Goal: Task Accomplishment & Management: Manage account settings

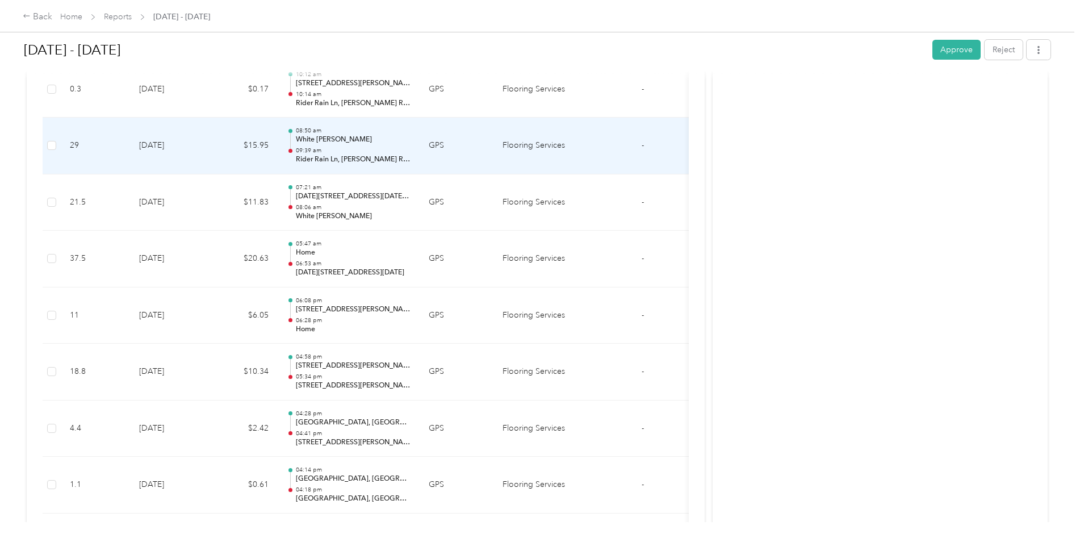
scroll to position [1135, 0]
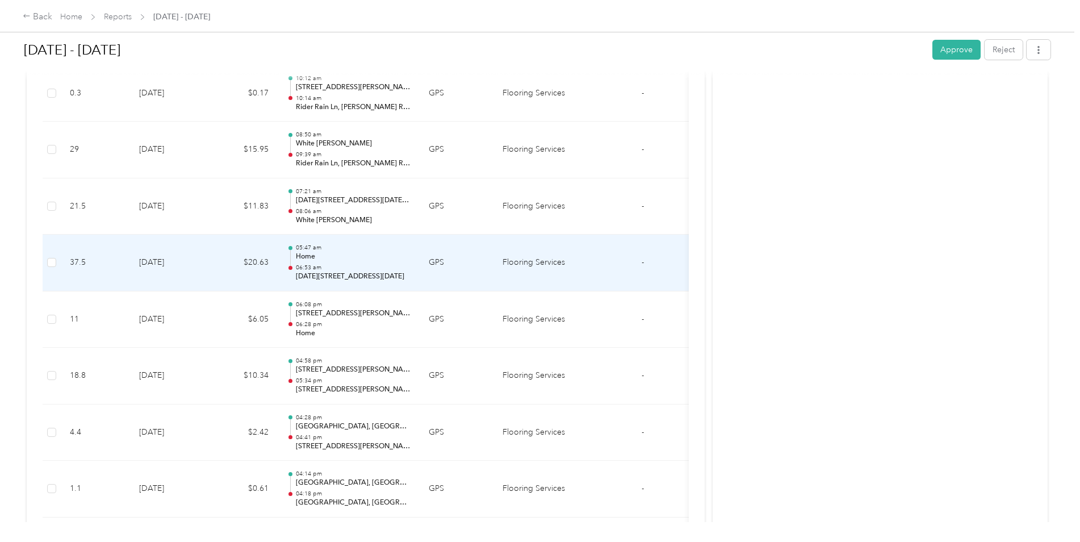
click at [433, 260] on td "GPS" at bounding box center [457, 262] width 74 height 57
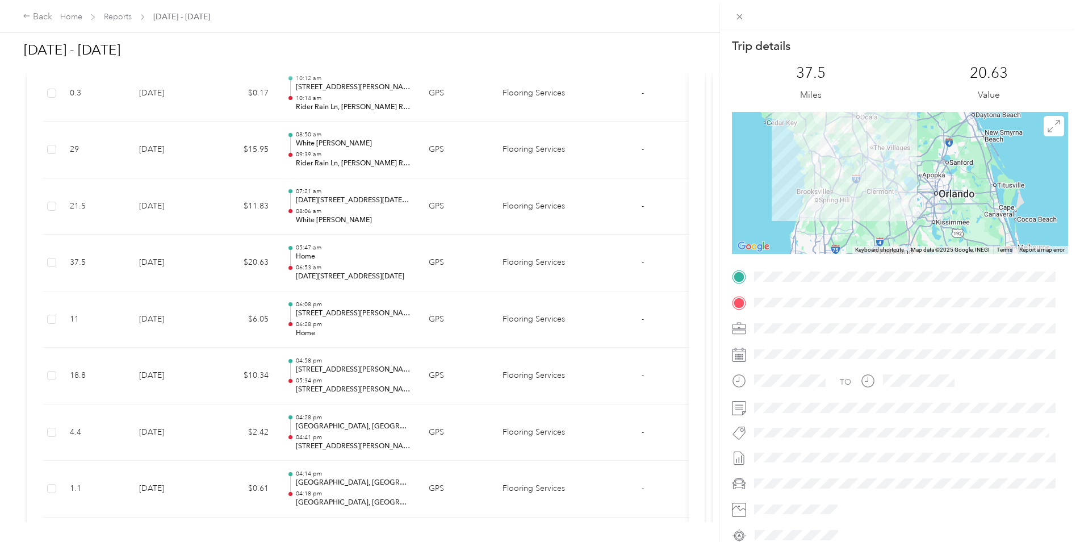
click at [538, 207] on div "Trip details This trip cannot be edited because it is either under review, appr…" at bounding box center [540, 271] width 1080 height 542
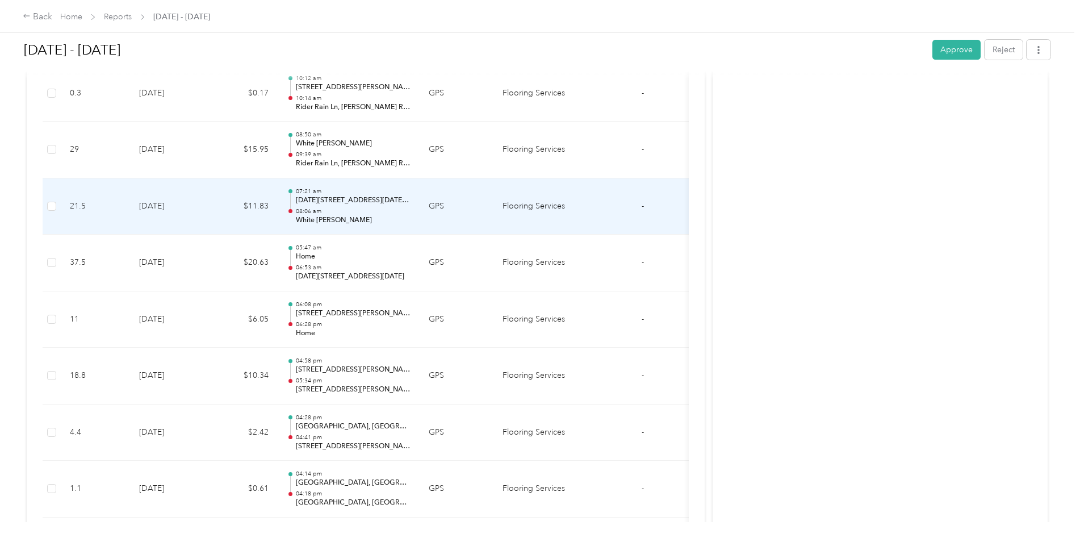
click at [436, 206] on td "GPS" at bounding box center [457, 206] width 74 height 57
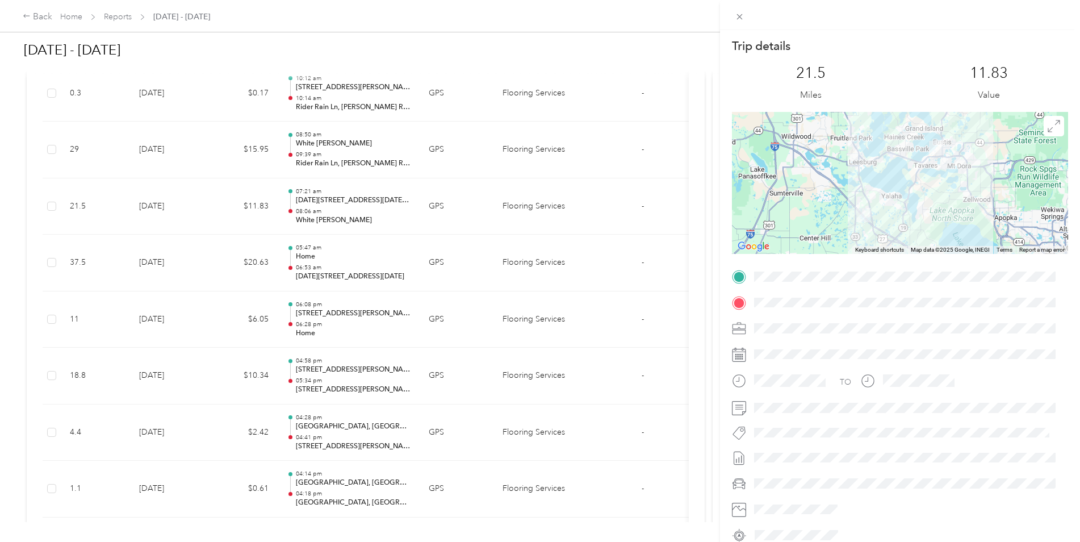
click at [436, 263] on div "Trip details This trip cannot be edited because it is either under review, appr…" at bounding box center [540, 271] width 1080 height 542
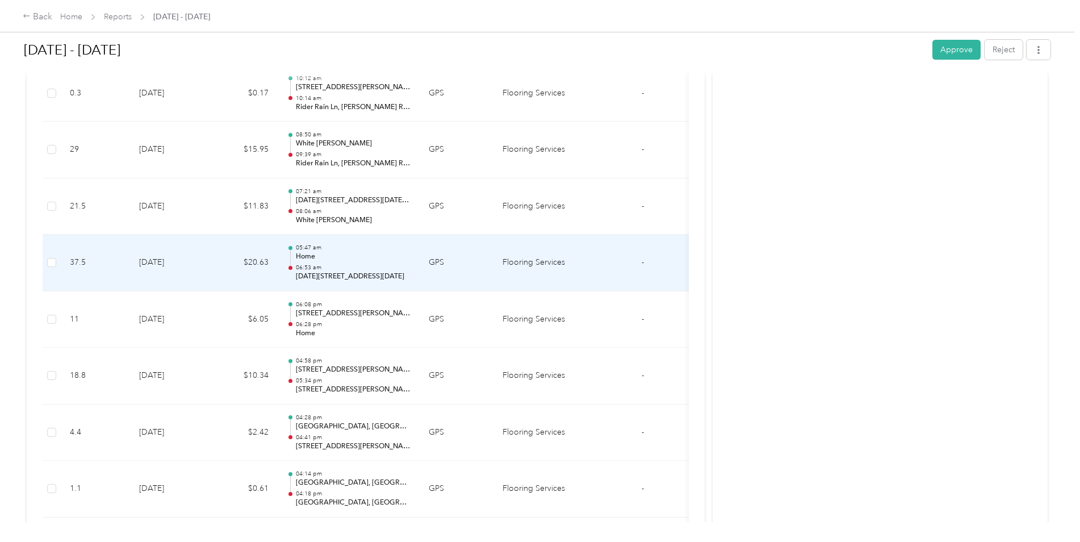
click at [436, 263] on td "GPS" at bounding box center [457, 262] width 74 height 57
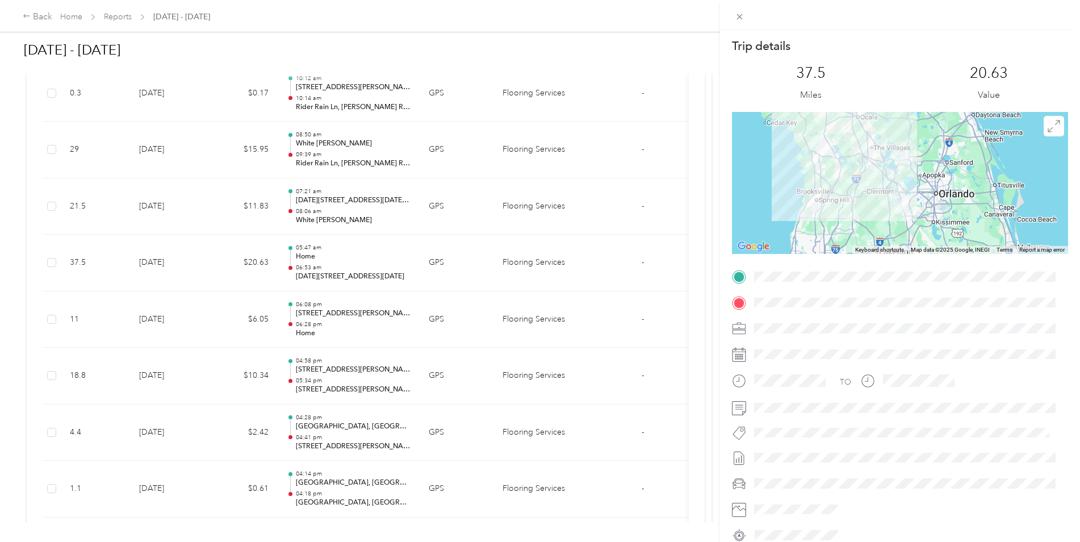
click at [436, 206] on div "Trip details This trip cannot be edited because it is either under review, appr…" at bounding box center [540, 271] width 1080 height 542
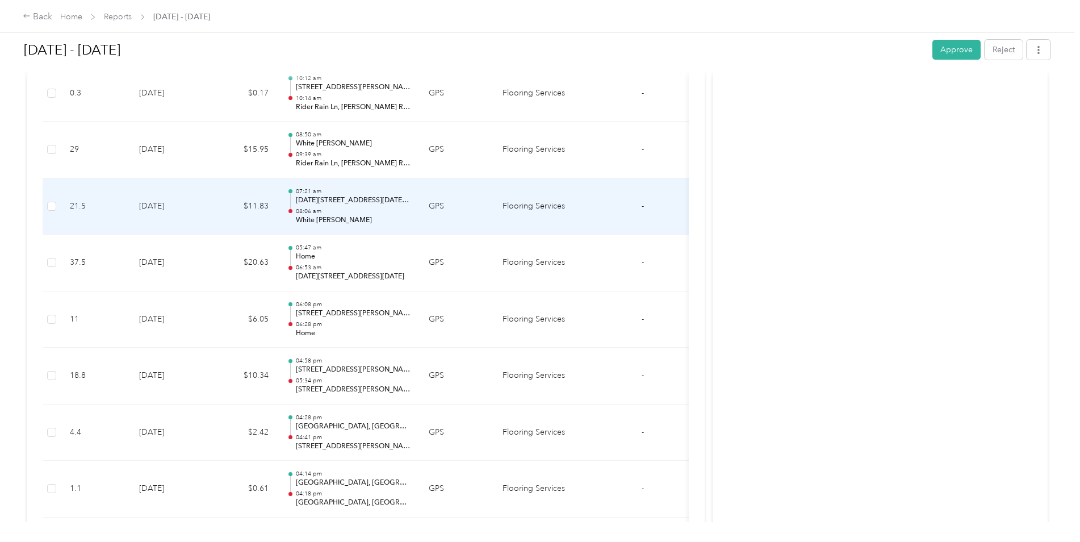
click at [436, 206] on td "GPS" at bounding box center [457, 206] width 74 height 57
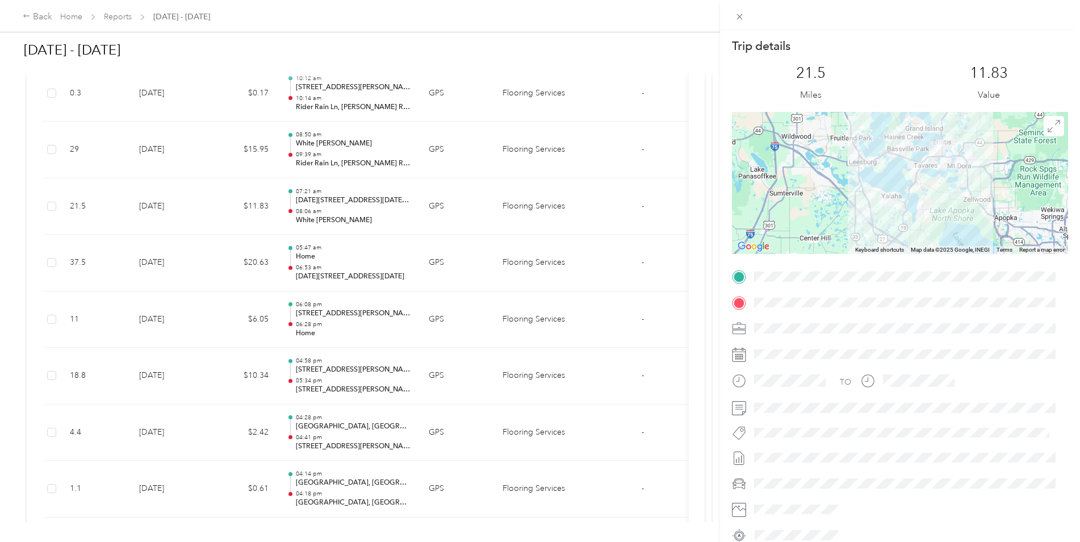
click at [432, 142] on div "Trip details This trip cannot be edited because it is either under review, appr…" at bounding box center [540, 271] width 1080 height 542
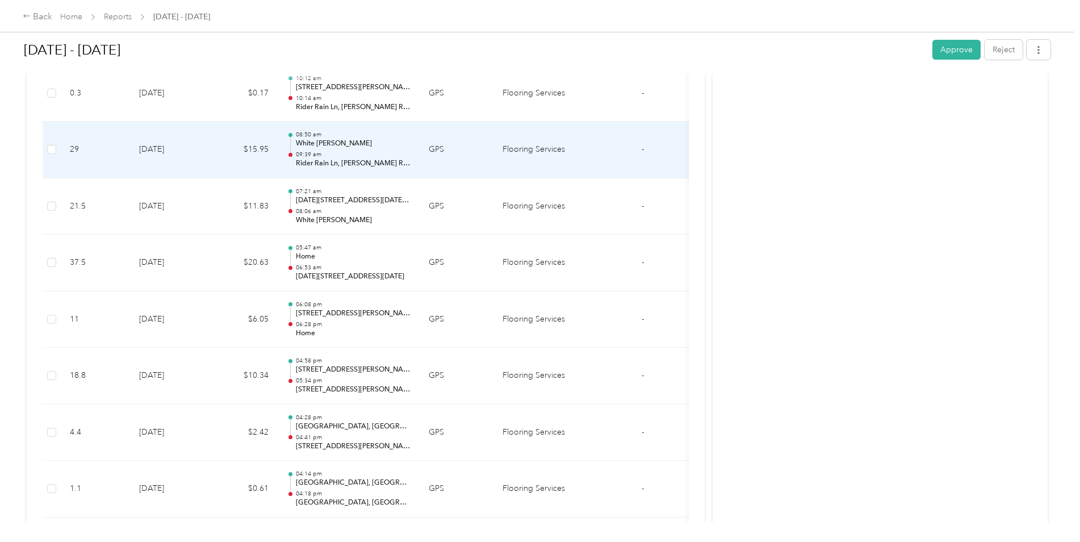
click at [436, 149] on td "GPS" at bounding box center [457, 149] width 74 height 57
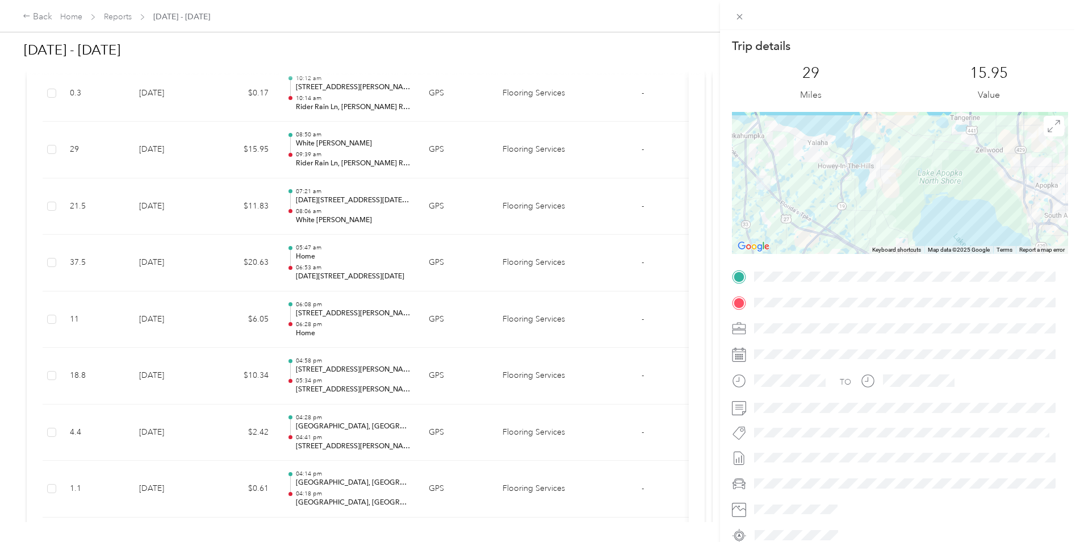
click at [434, 95] on div "Trip details This trip cannot be edited because it is either under review, appr…" at bounding box center [540, 271] width 1080 height 542
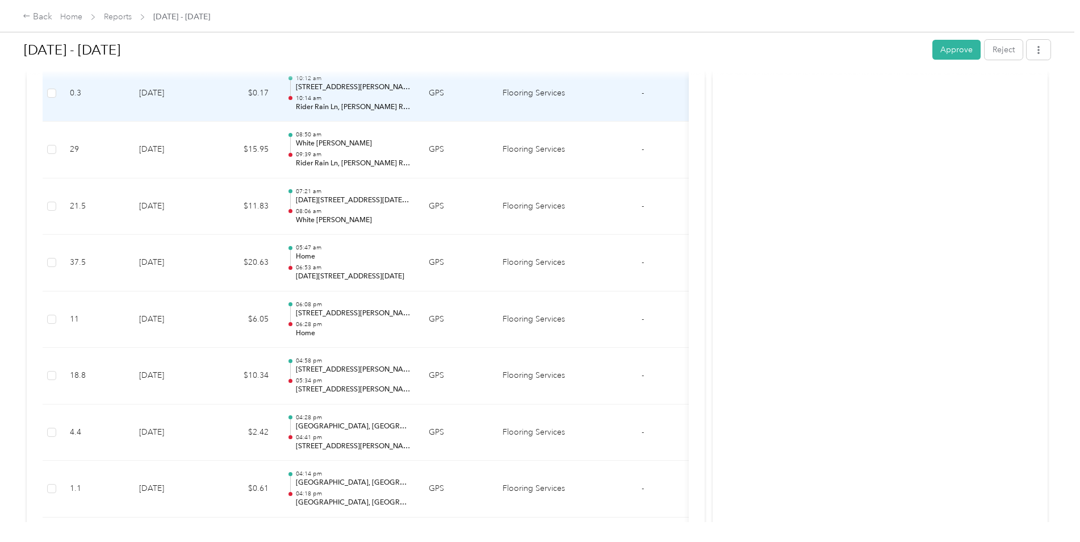
click at [435, 94] on td "GPS" at bounding box center [457, 93] width 74 height 57
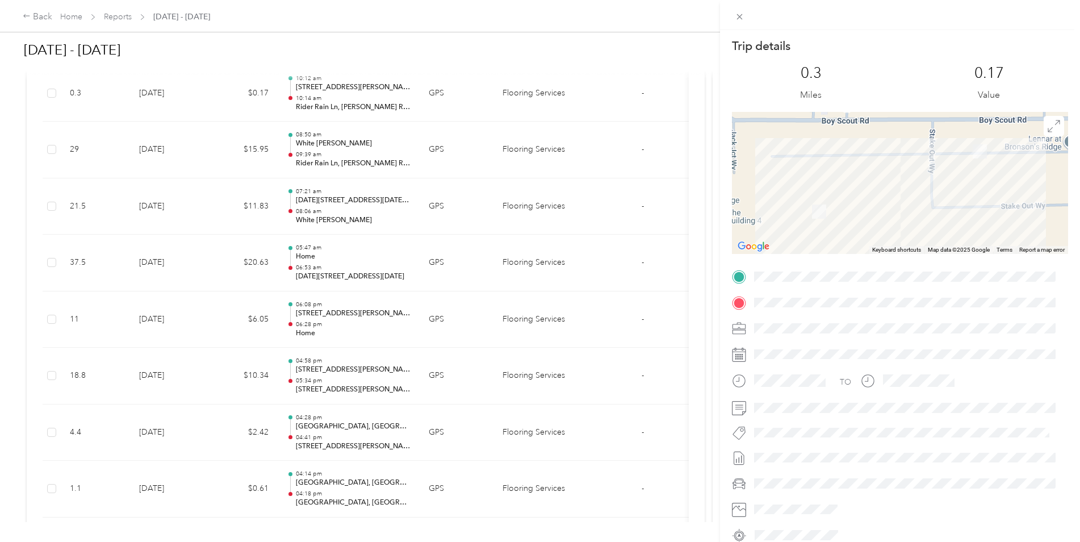
click at [469, 154] on div "Trip details This trip cannot be edited because it is either under review, appr…" at bounding box center [540, 271] width 1080 height 542
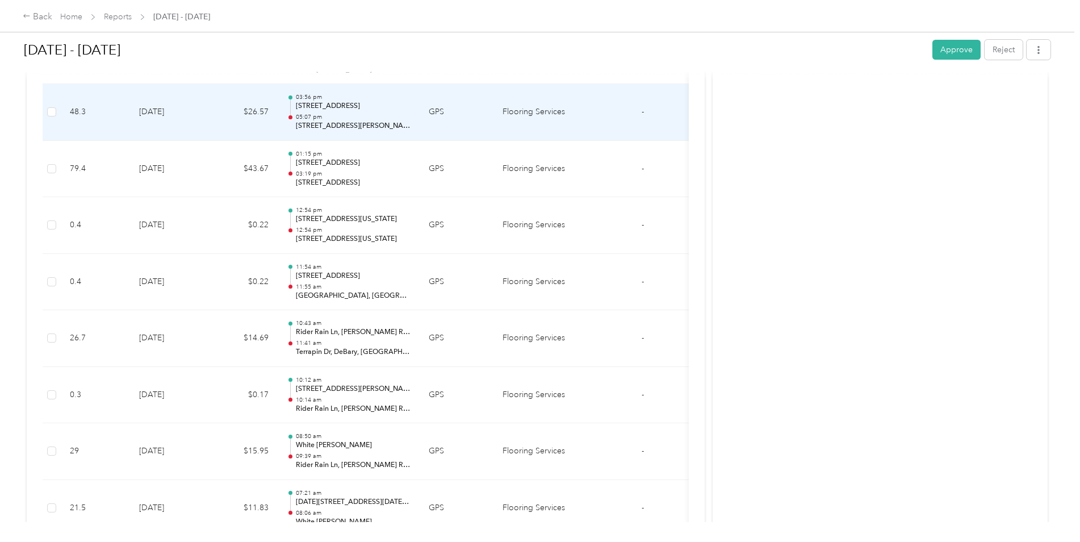
scroll to position [852, 0]
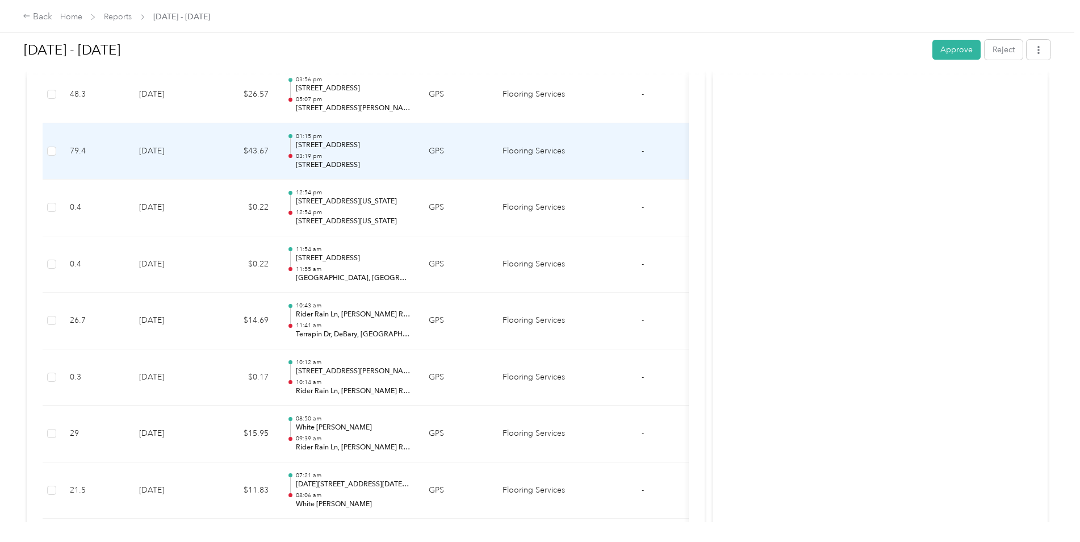
click at [437, 150] on td "GPS" at bounding box center [457, 151] width 74 height 57
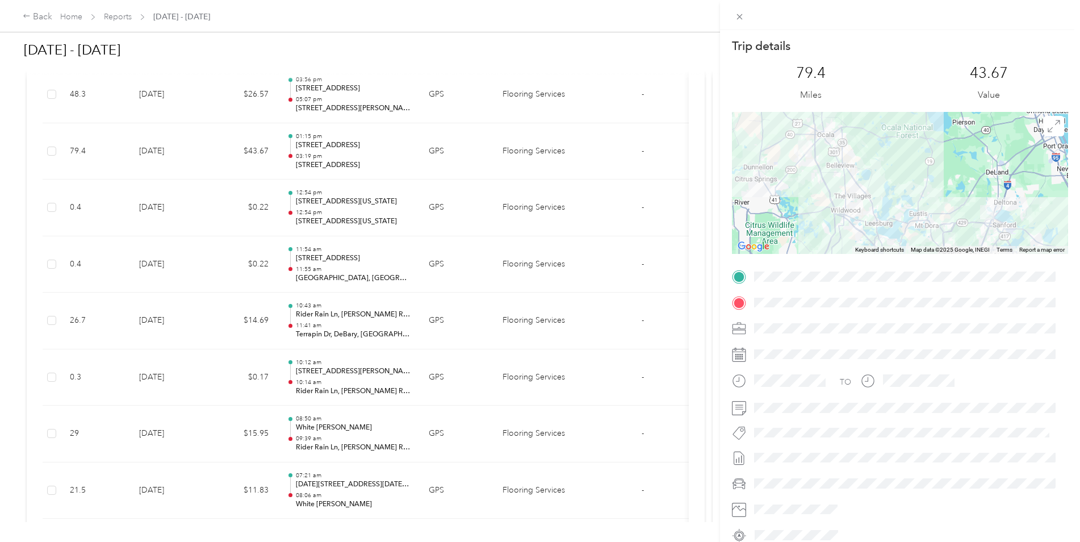
click at [32, 14] on div "Trip details This trip cannot be edited because it is either under review, appr…" at bounding box center [540, 271] width 1080 height 542
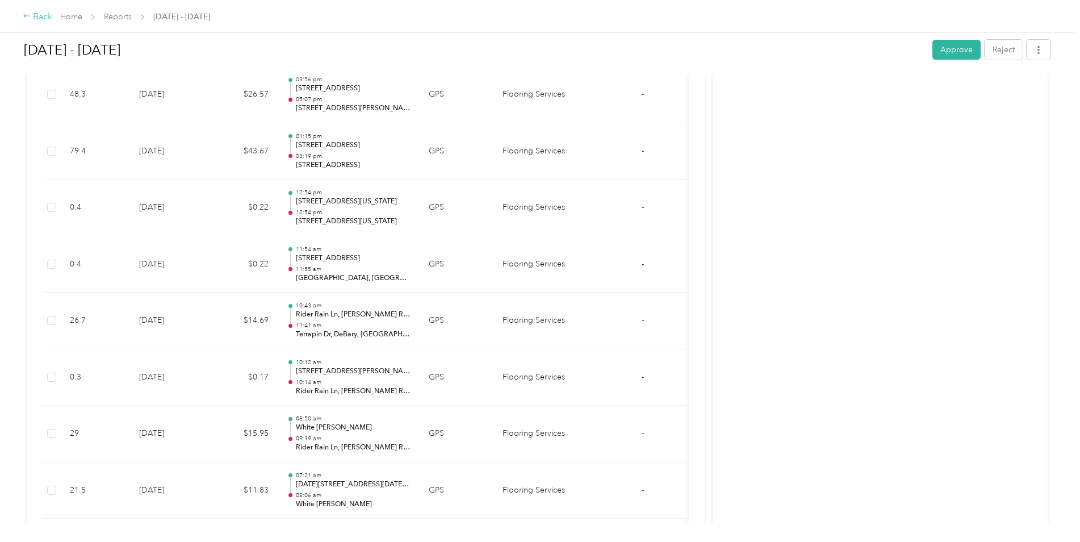
click at [27, 15] on icon at bounding box center [27, 16] width 8 height 8
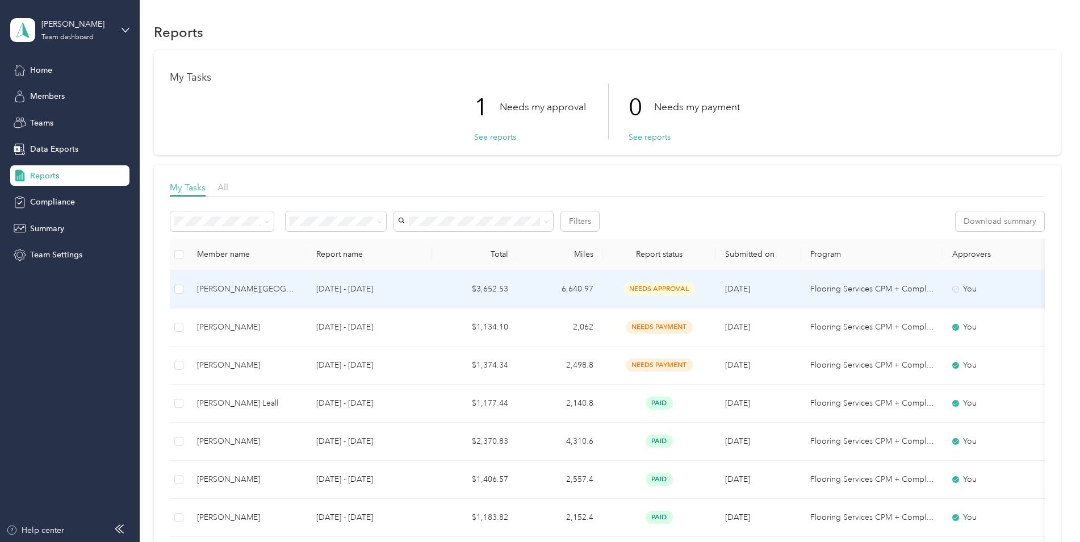
click at [669, 286] on span "needs approval" at bounding box center [659, 288] width 72 height 13
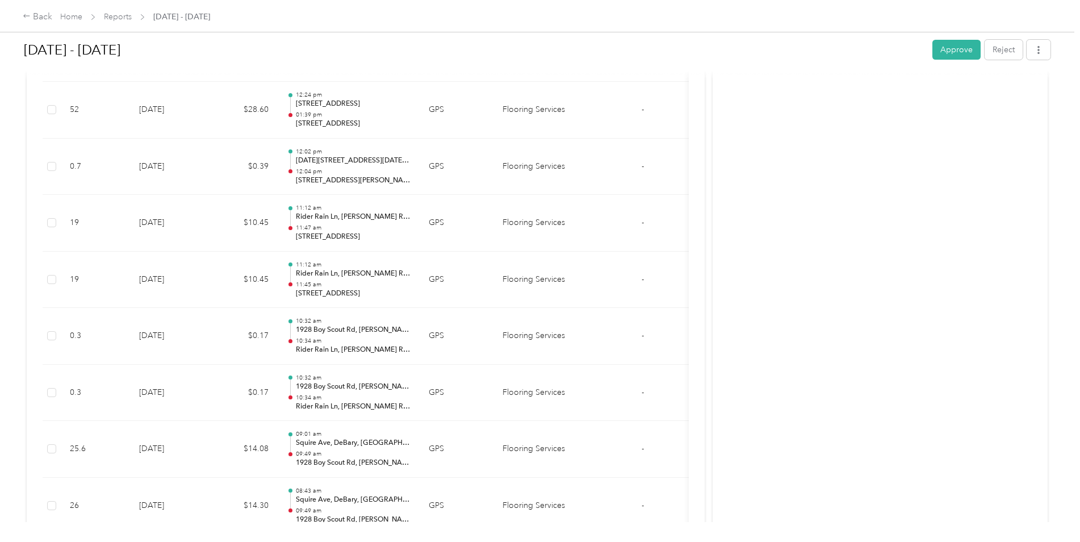
scroll to position [5223, 0]
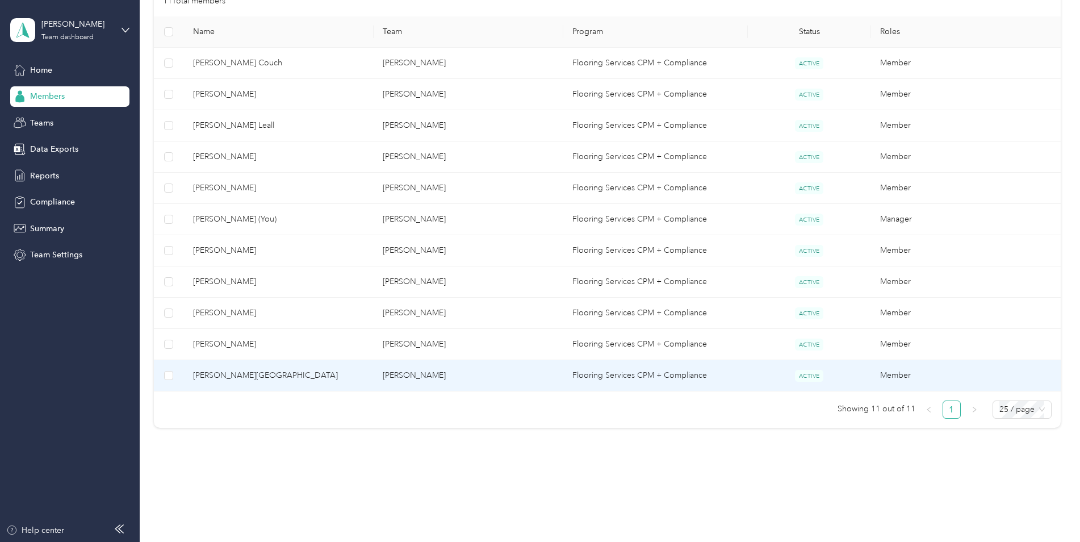
scroll to position [269, 0]
